Goal: Information Seeking & Learning: Understand process/instructions

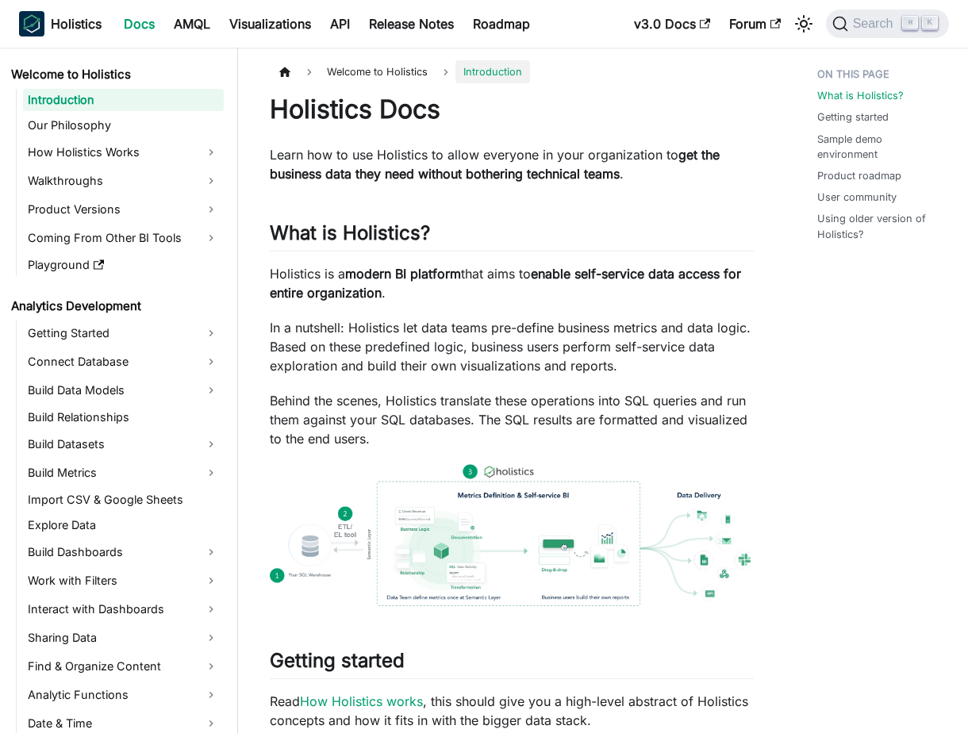
click at [333, 352] on p "In a nutshell: Holistics let data teams pre-define business metrics and data lo…" at bounding box center [512, 346] width 484 height 57
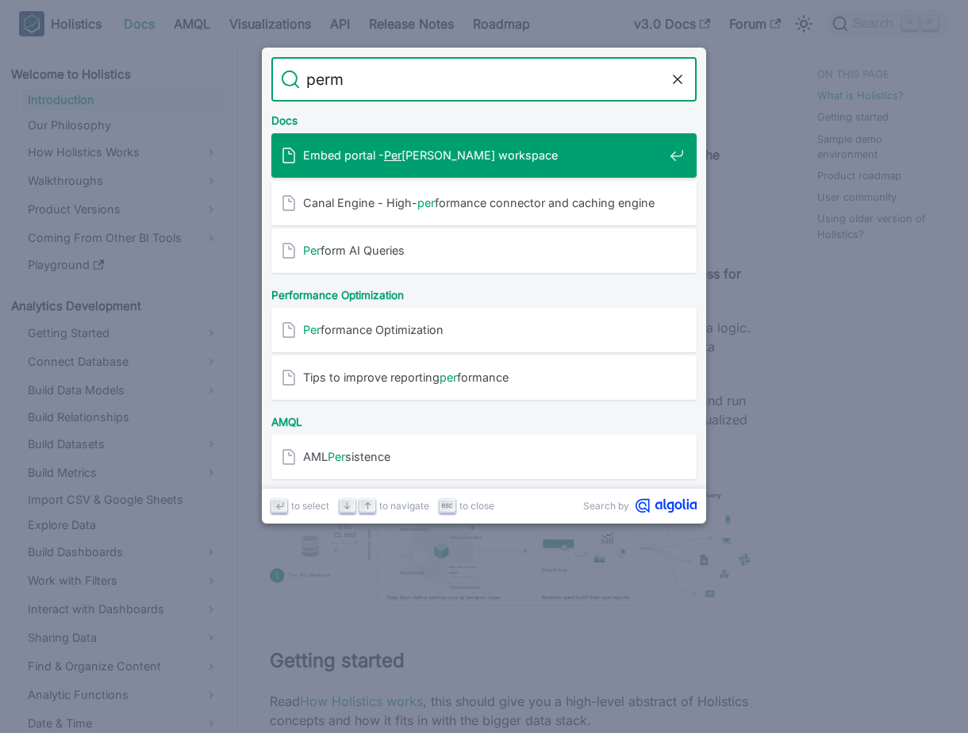
type input "permi"
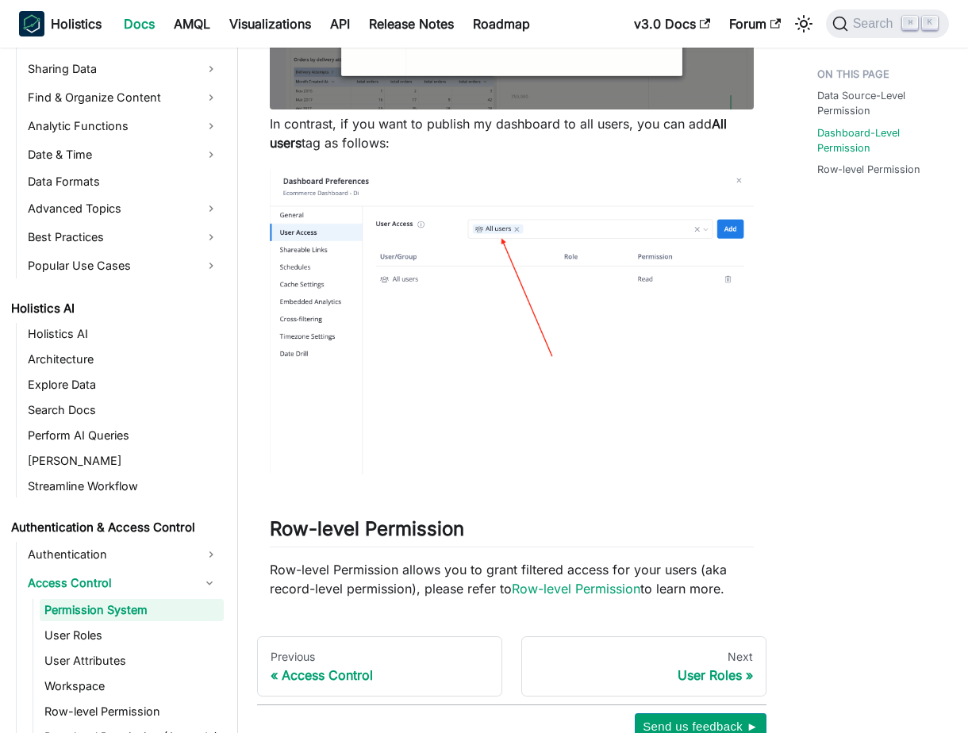
scroll to position [1002, 0]
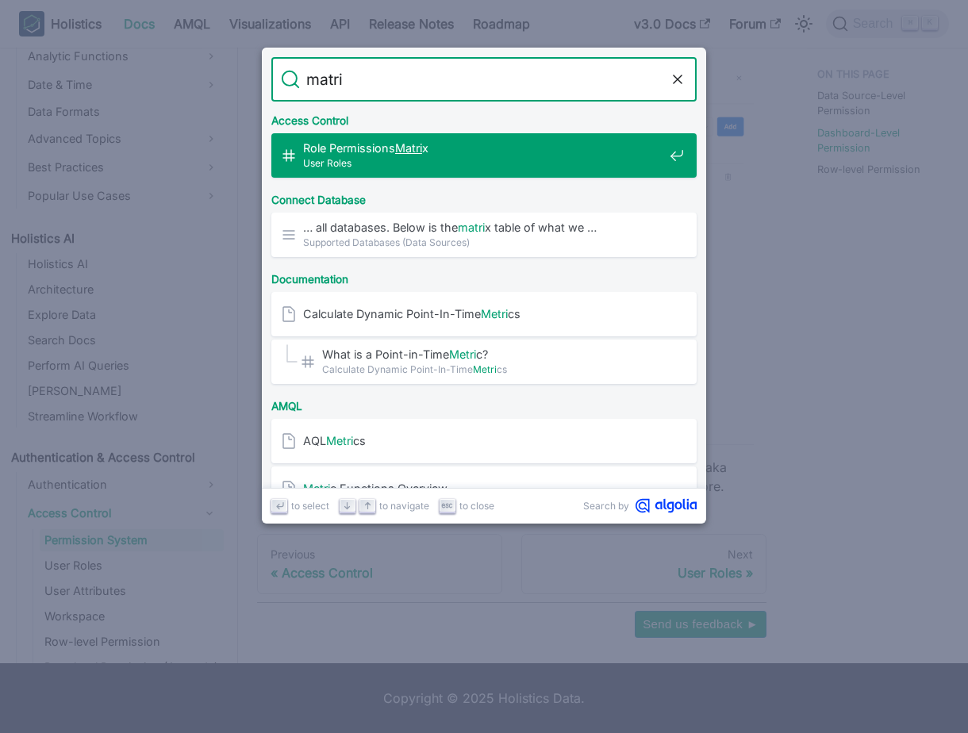
type input "matrix"
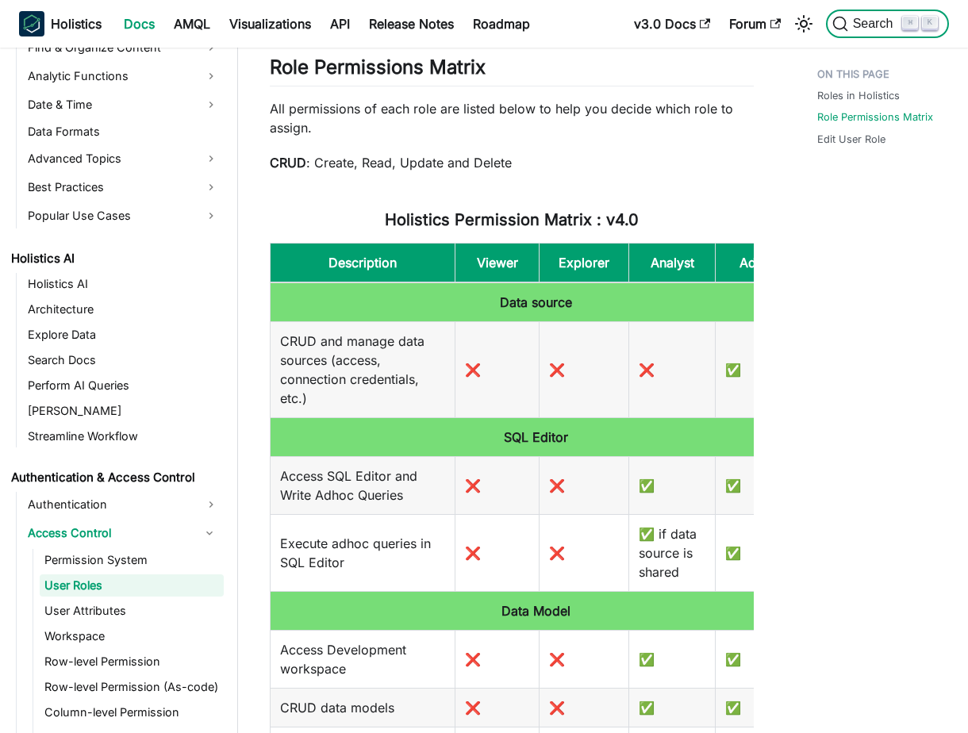
scroll to position [620, 0]
click at [502, 73] on link "​" at bounding box center [495, 67] width 18 height 23
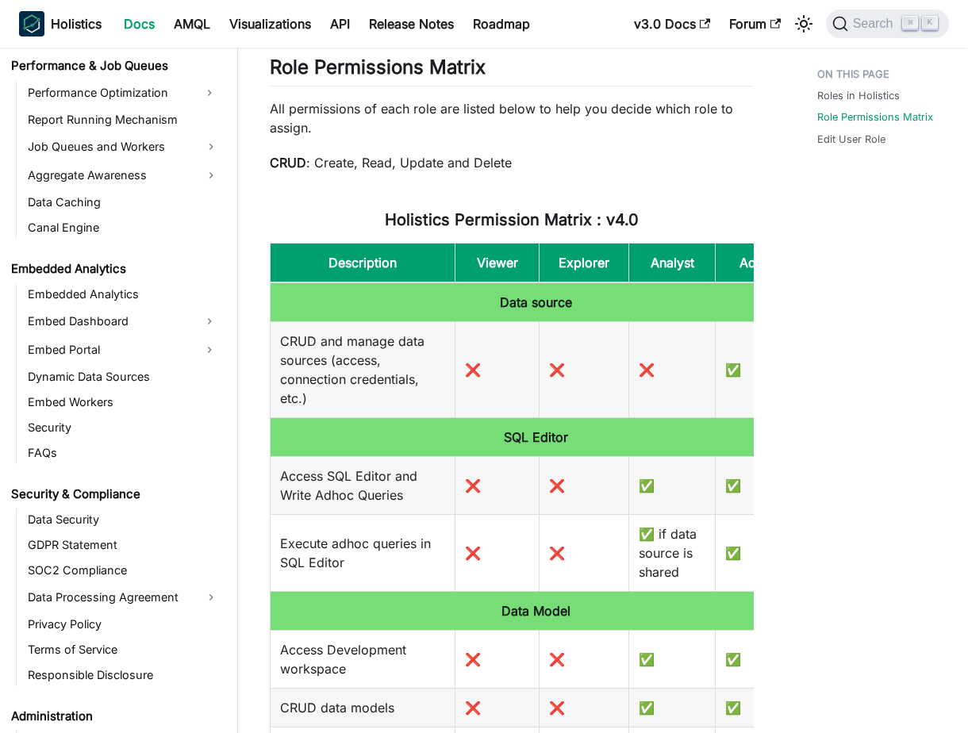
scroll to position [1727, 0]
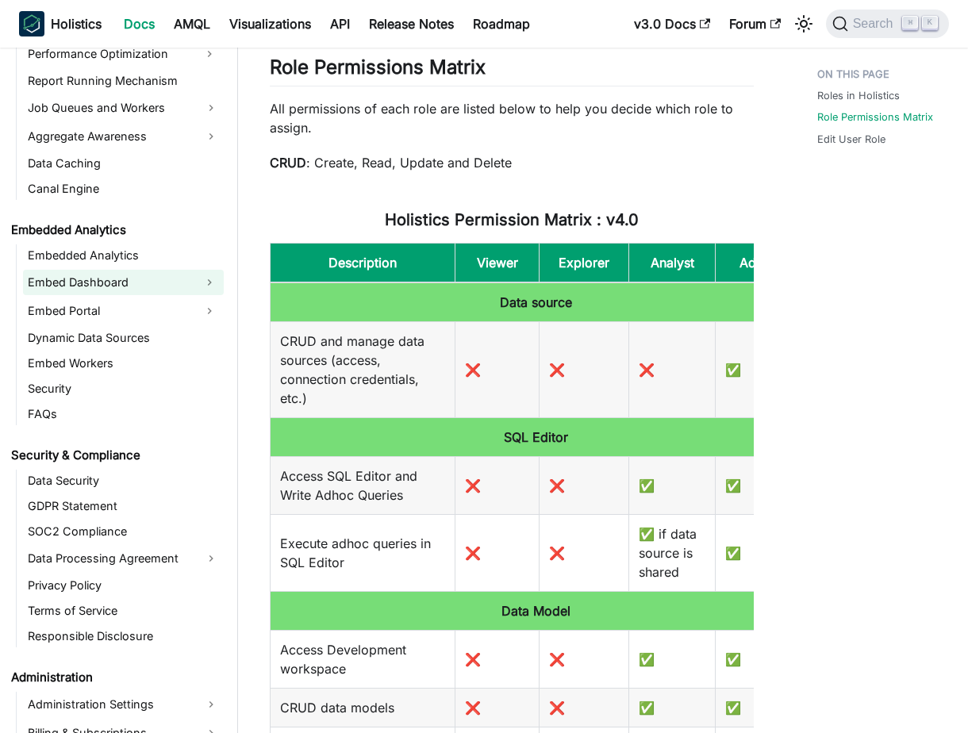
click at [113, 279] on link "Embed Dashboard" at bounding box center [109, 282] width 172 height 25
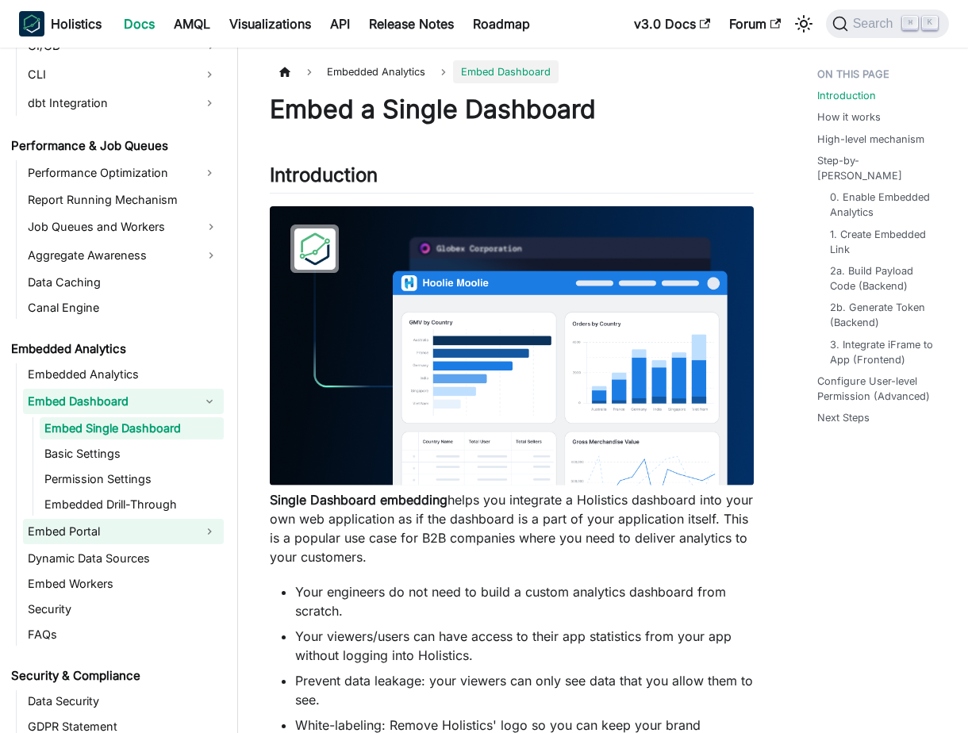
scroll to position [1607, 0]
click at [106, 531] on link "Embed Portal" at bounding box center [109, 532] width 172 height 25
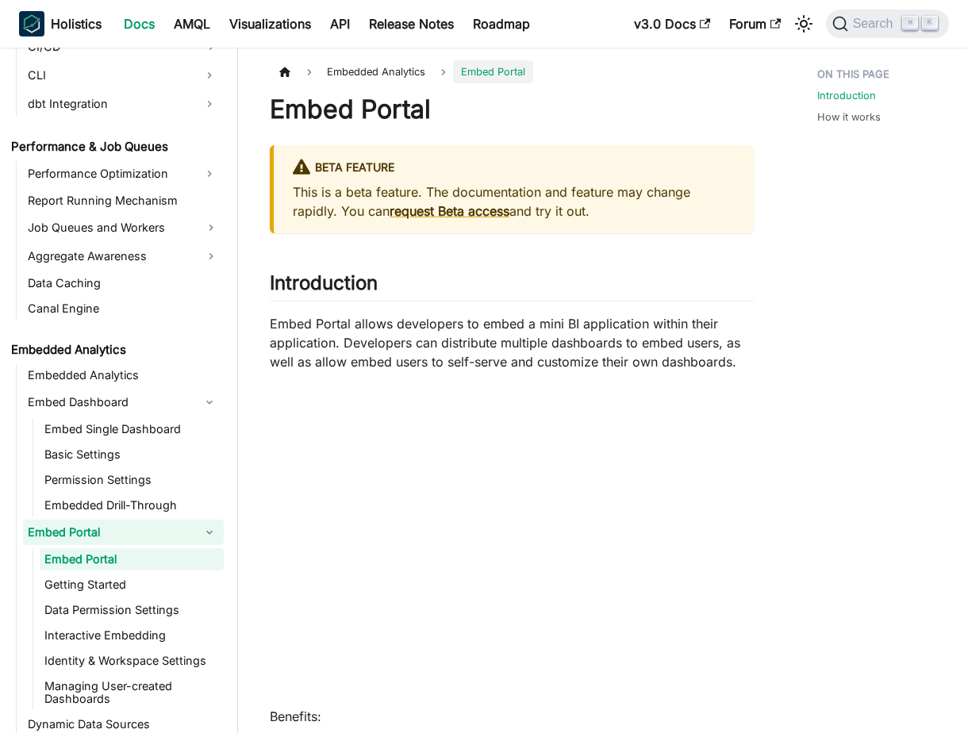
click at [525, 356] on p "Embed Portal allows developers to embed a mini BI application within their appl…" at bounding box center [512, 342] width 484 height 57
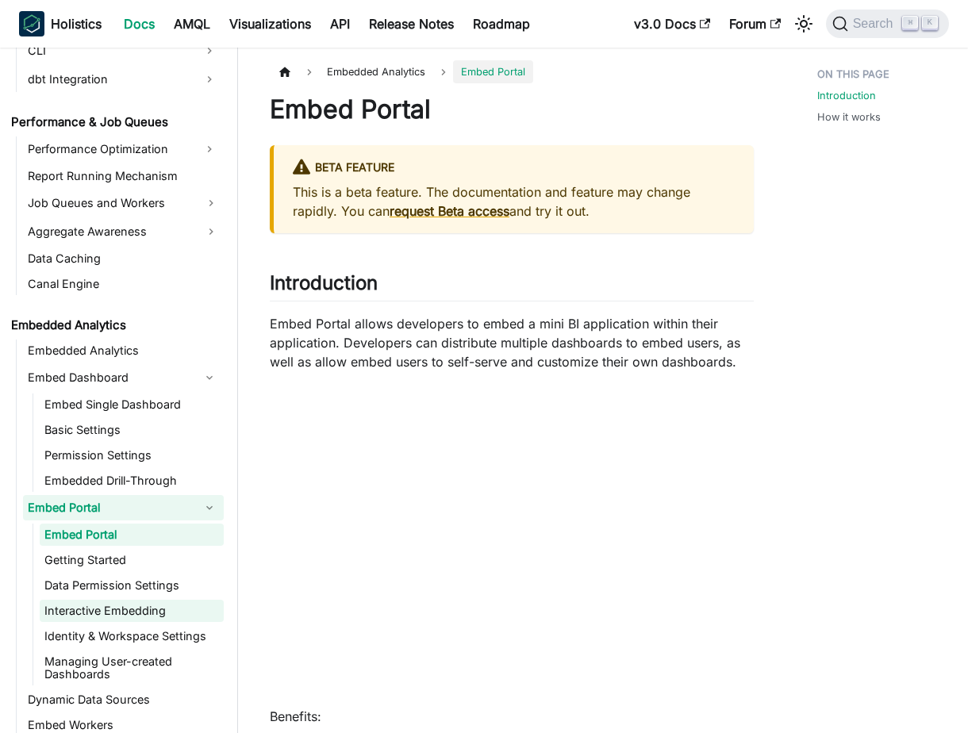
click at [171, 610] on link "Interactive Embedding" at bounding box center [132, 611] width 184 height 22
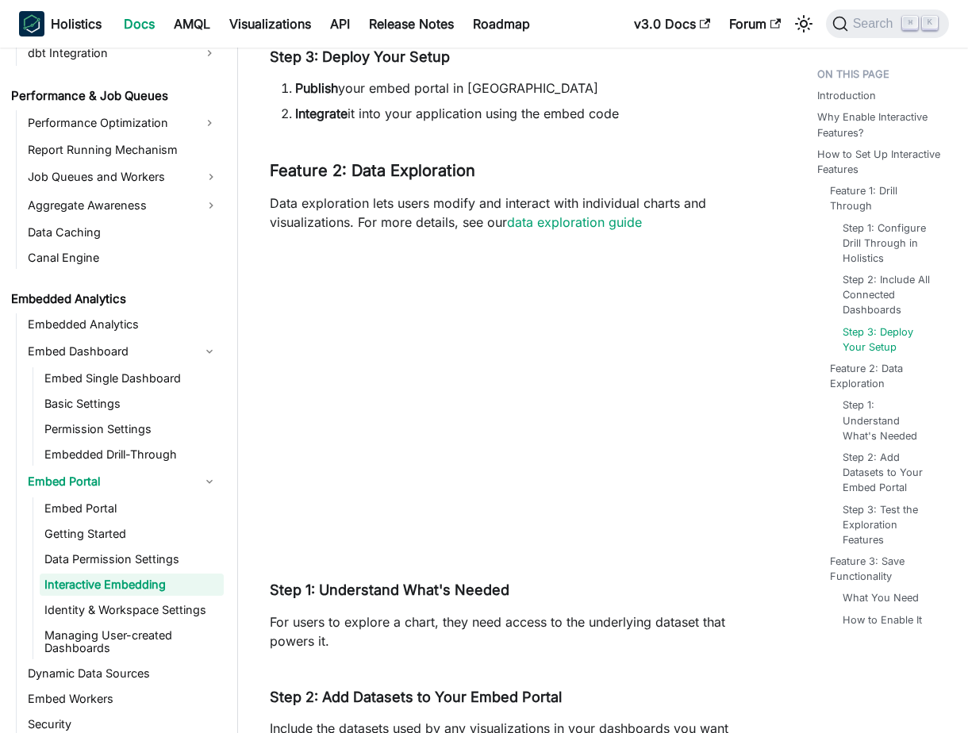
scroll to position [2034, 0]
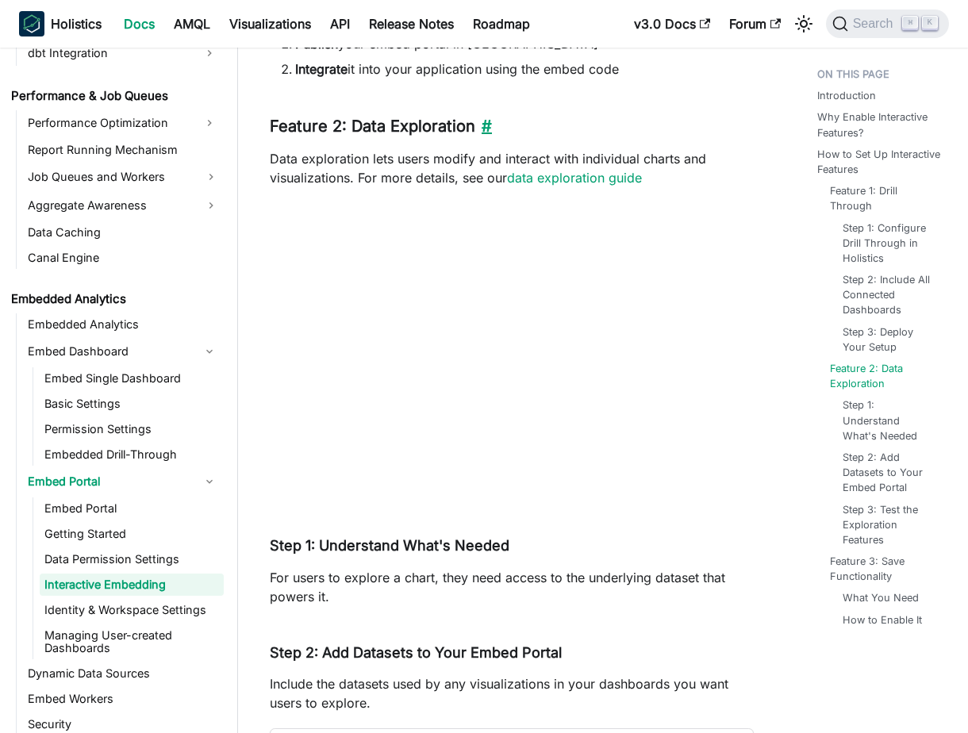
click at [483, 132] on link "​" at bounding box center [483, 126] width 17 height 19
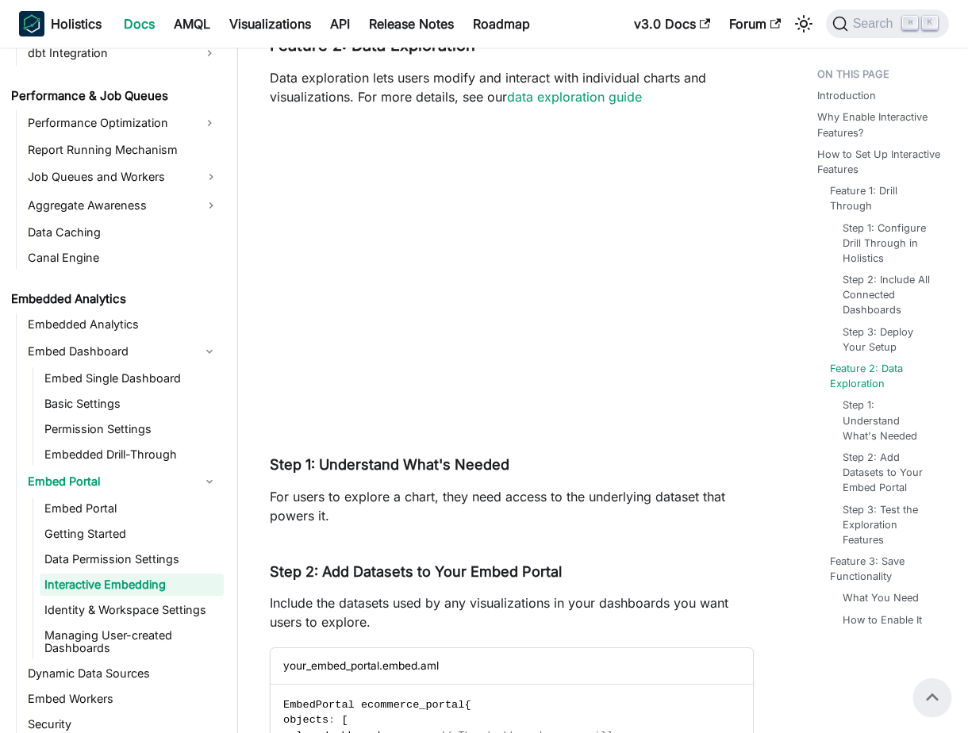
scroll to position [2111, 0]
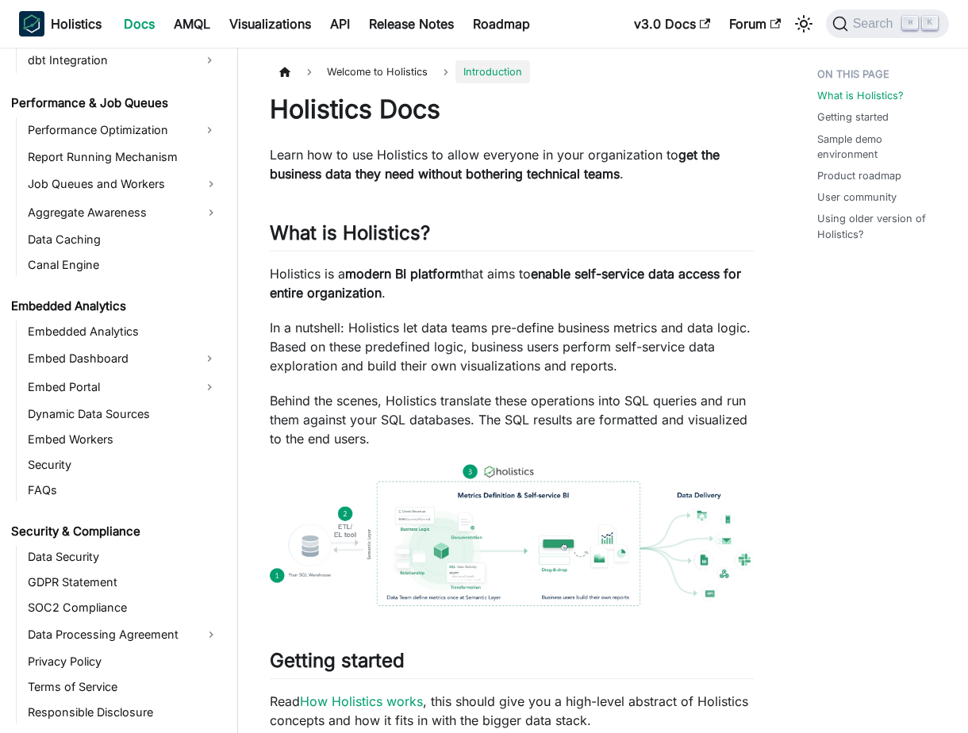
scroll to position [1452, 0]
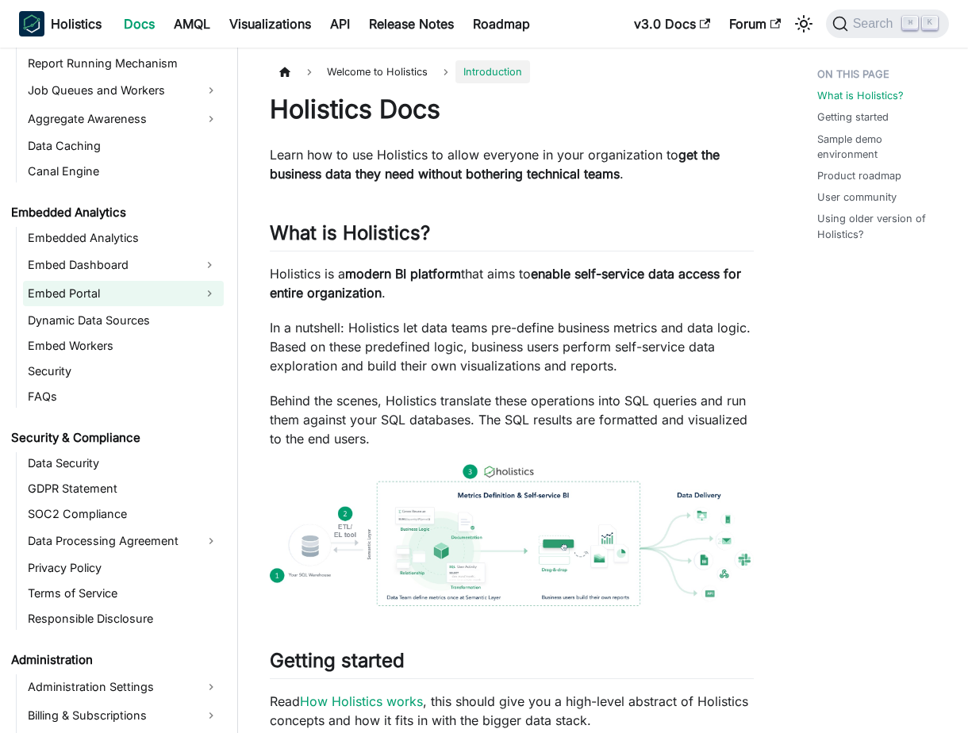
click at [113, 295] on link "Embed Portal" at bounding box center [109, 293] width 172 height 25
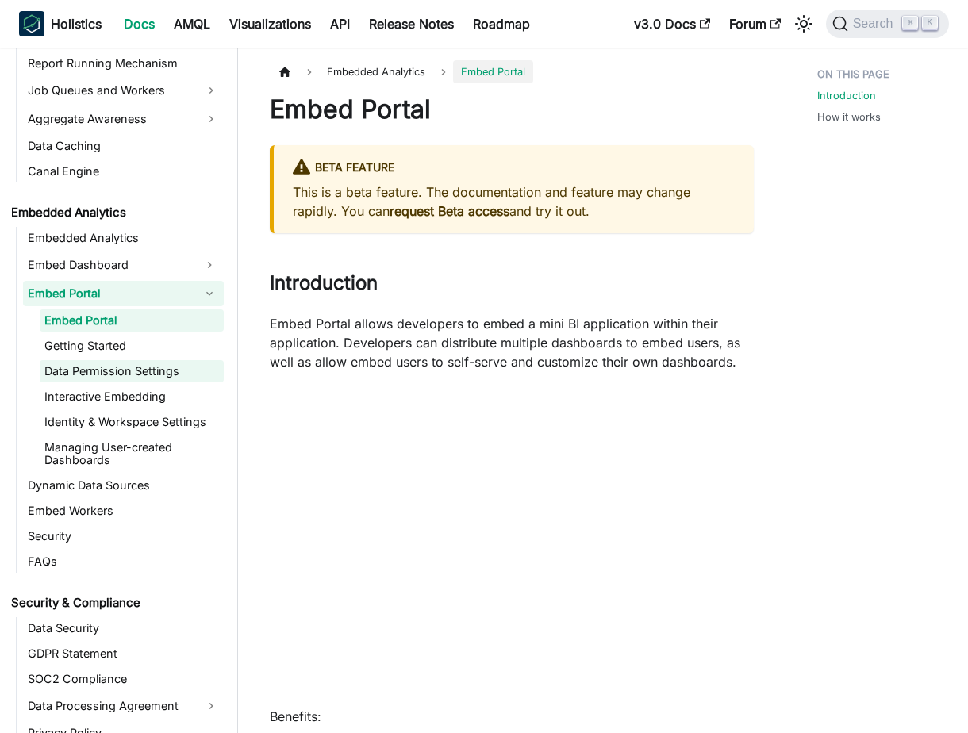
click at [160, 367] on link "Data Permission Settings" at bounding box center [132, 371] width 184 height 22
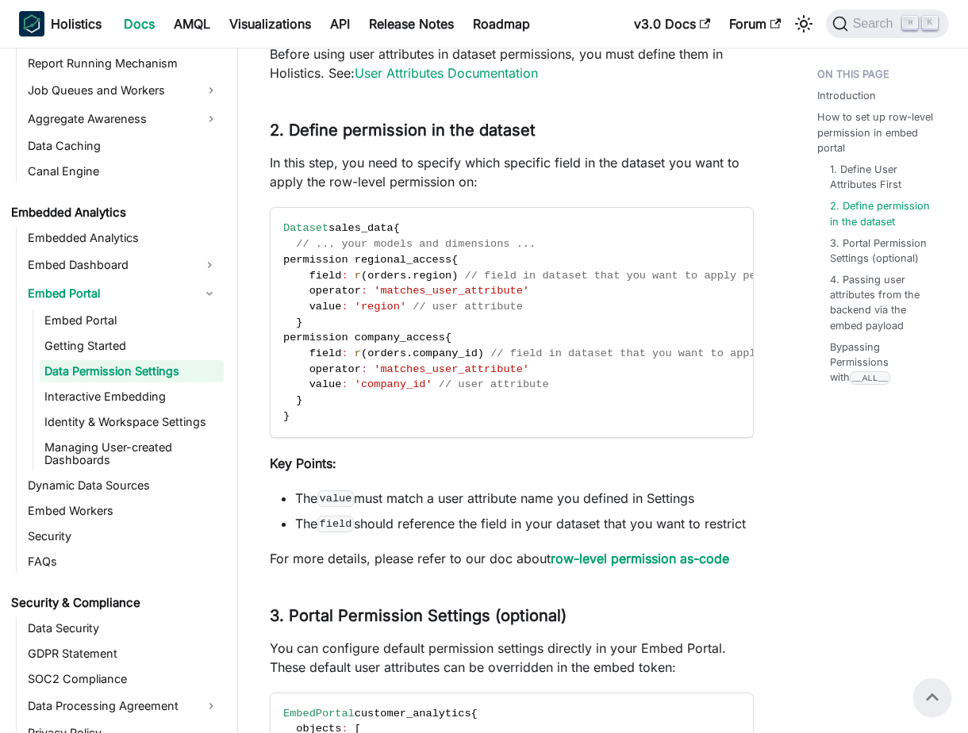
click at [521, 508] on li "The value must match a user attribute name you defined in Settings" at bounding box center [524, 498] width 459 height 19
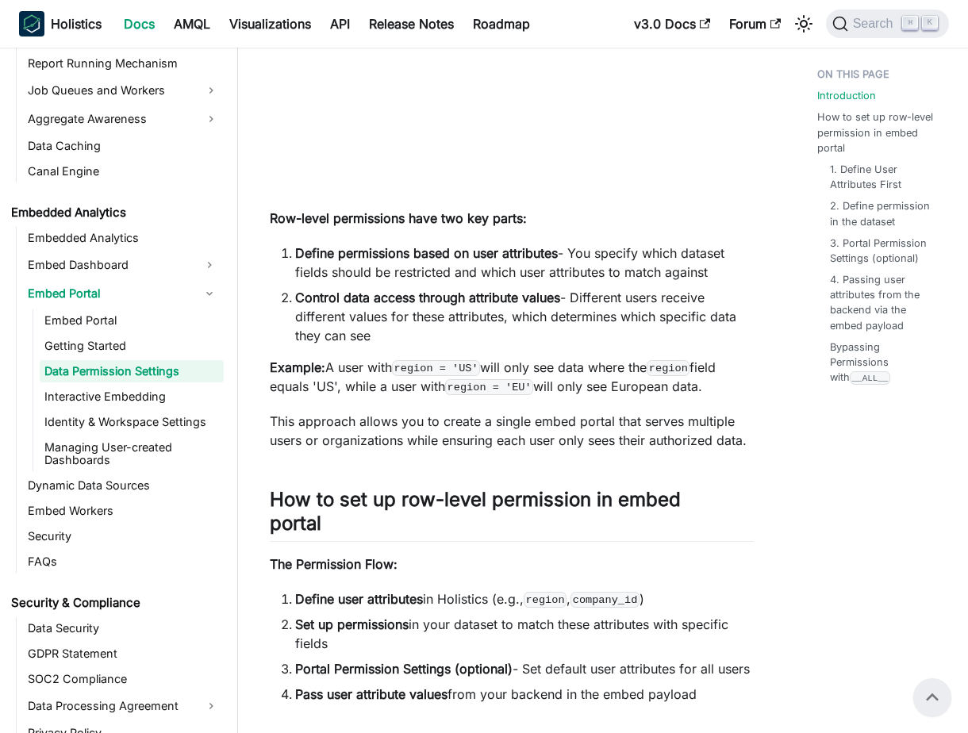
scroll to position [429, 0]
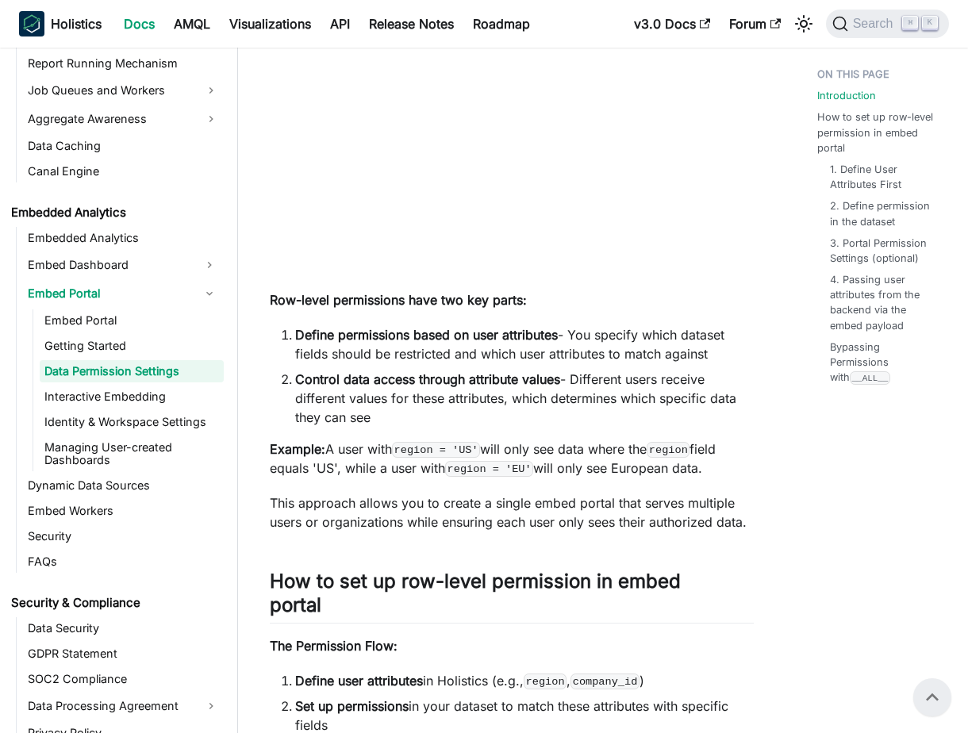
click at [521, 520] on p "This approach allows you to create a single embed portal that serves multiple u…" at bounding box center [512, 513] width 484 height 38
